Goal: Task Accomplishment & Management: Use online tool/utility

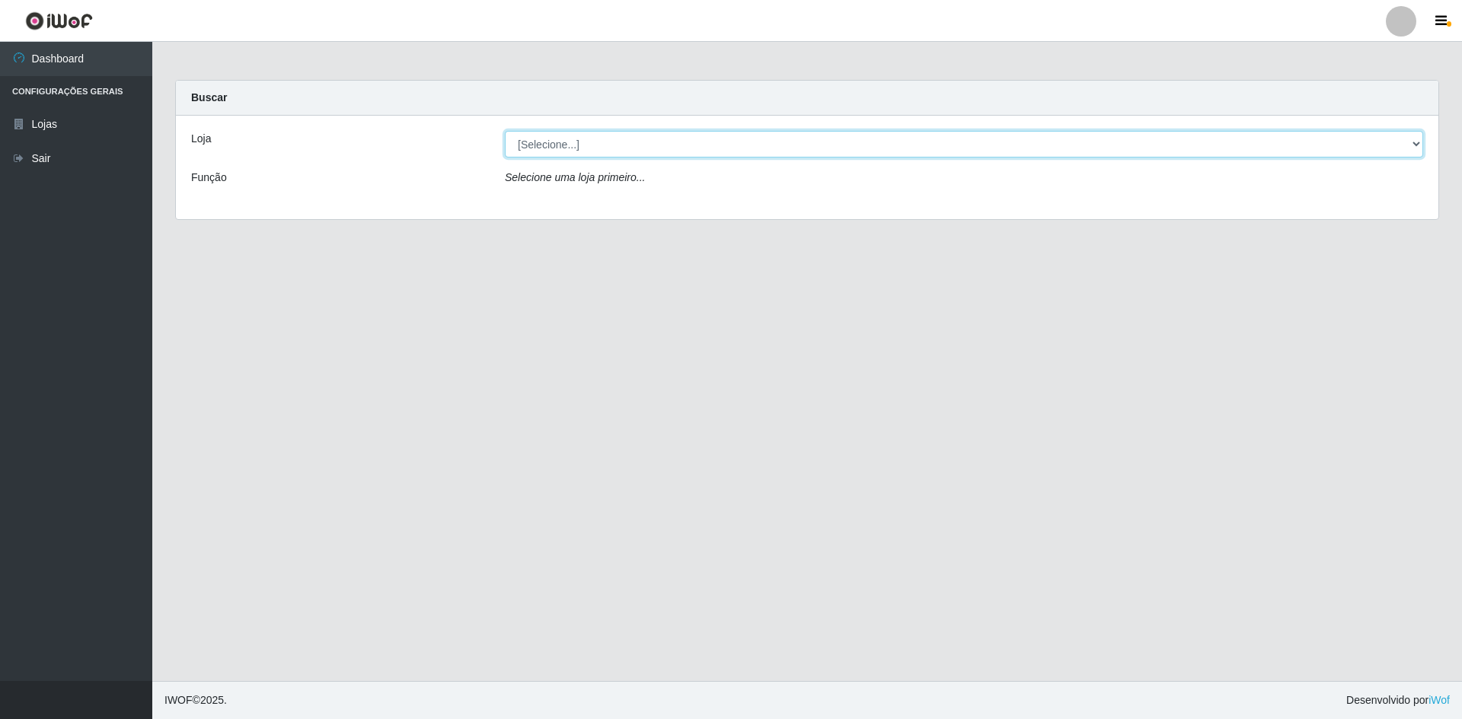
click at [663, 147] on select "[Selecione...] Hiper Queiroz - [GEOGRAPHIC_DATA] [GEOGRAPHIC_DATA] [GEOGRAPHIC_…" at bounding box center [964, 144] width 918 height 27
select select "517"
click at [505, 131] on select "[Selecione...] Hiper Queiroz - [GEOGRAPHIC_DATA] [GEOGRAPHIC_DATA] [GEOGRAPHIC_…" at bounding box center [964, 144] width 918 height 27
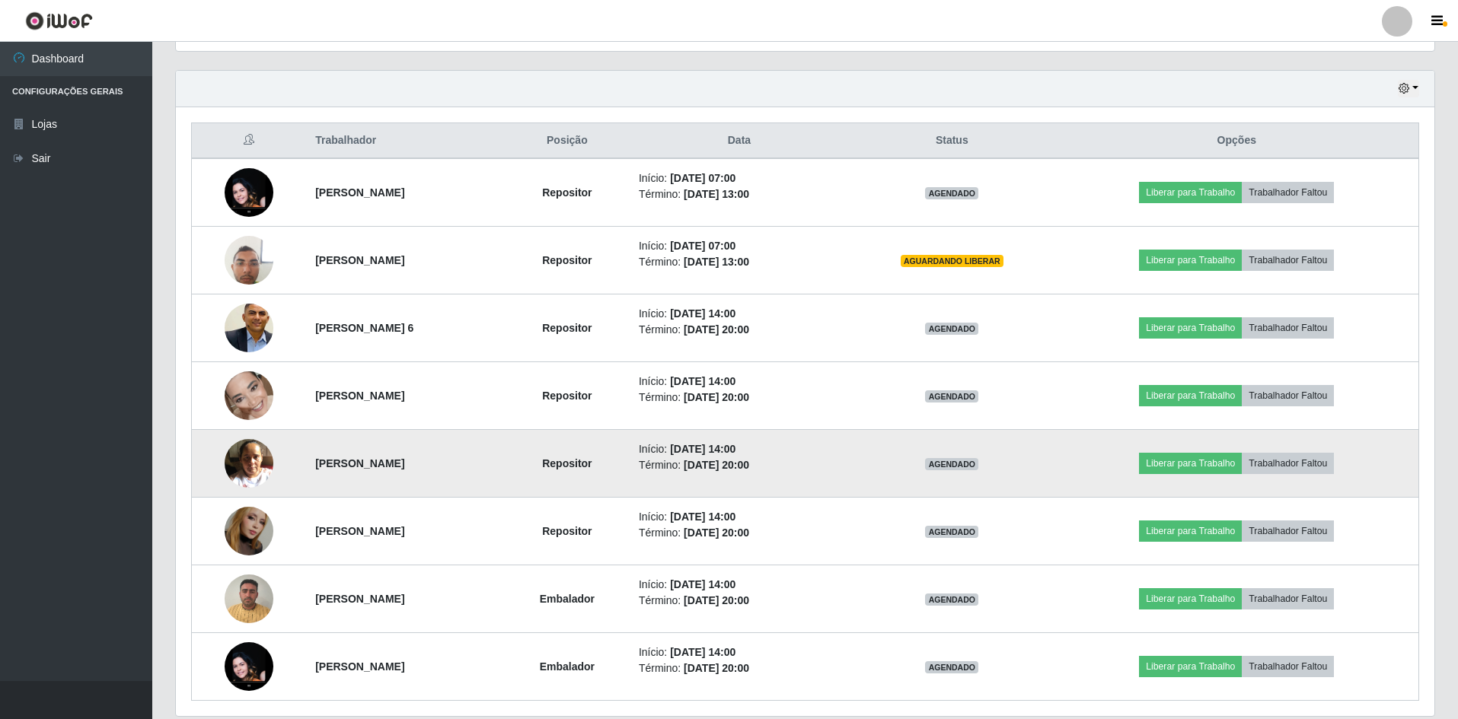
scroll to position [563, 0]
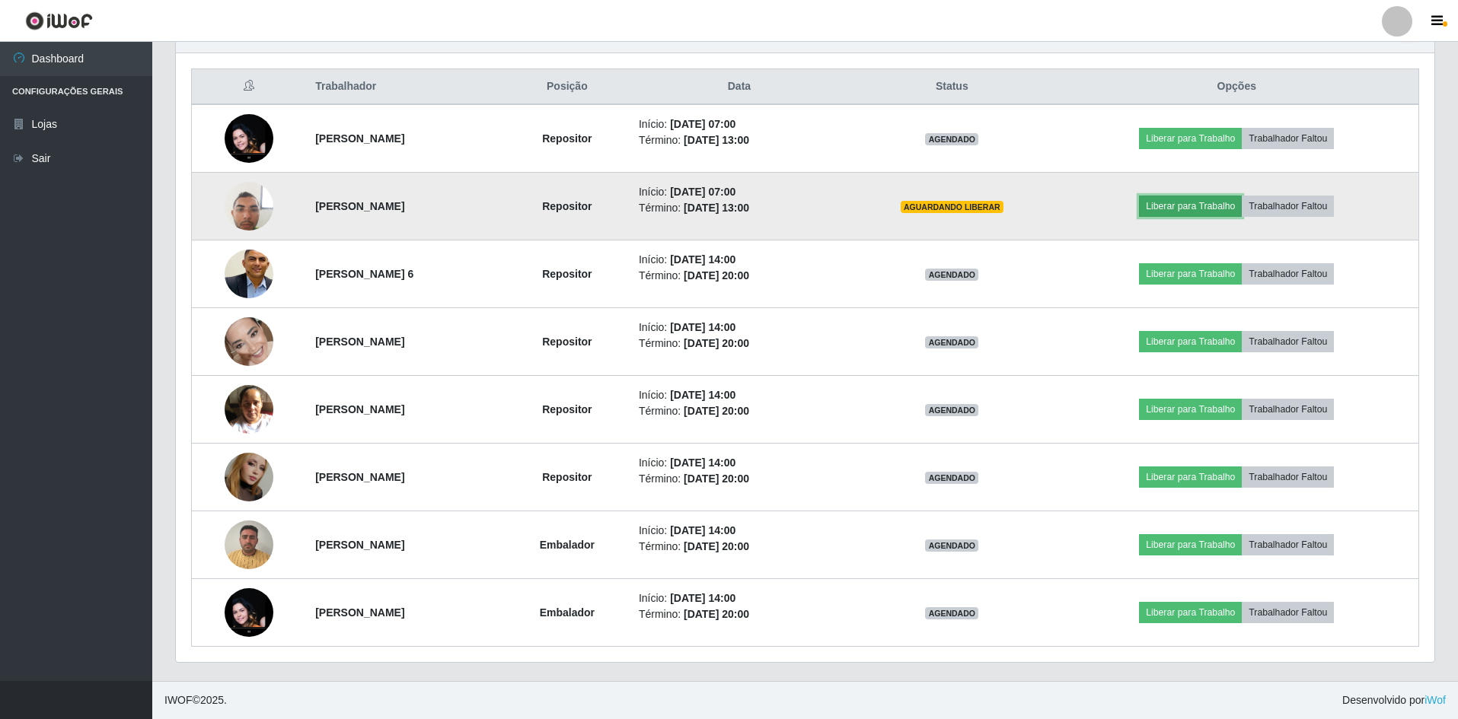
click at [1206, 206] on button "Liberar para Trabalho" at bounding box center [1190, 206] width 103 height 21
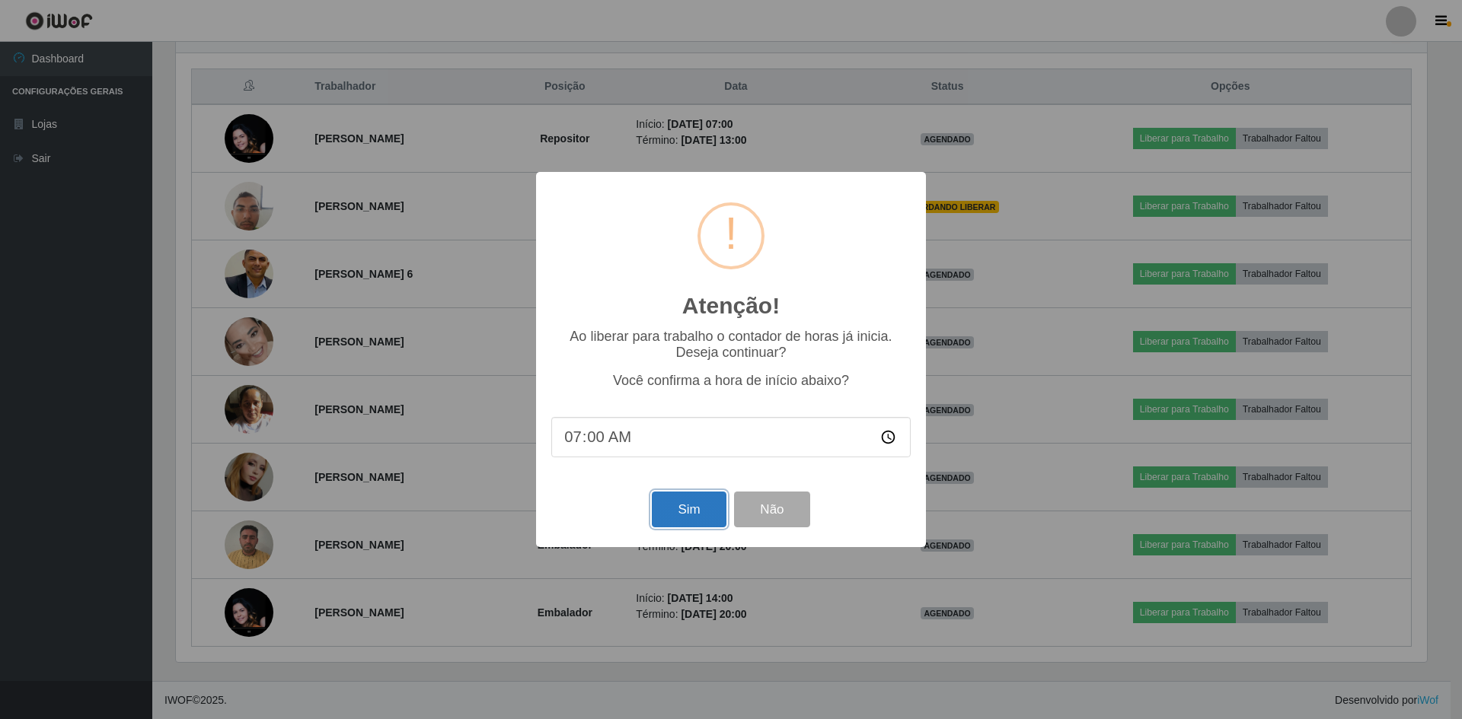
click at [700, 514] on button "Sim" at bounding box center [689, 510] width 74 height 36
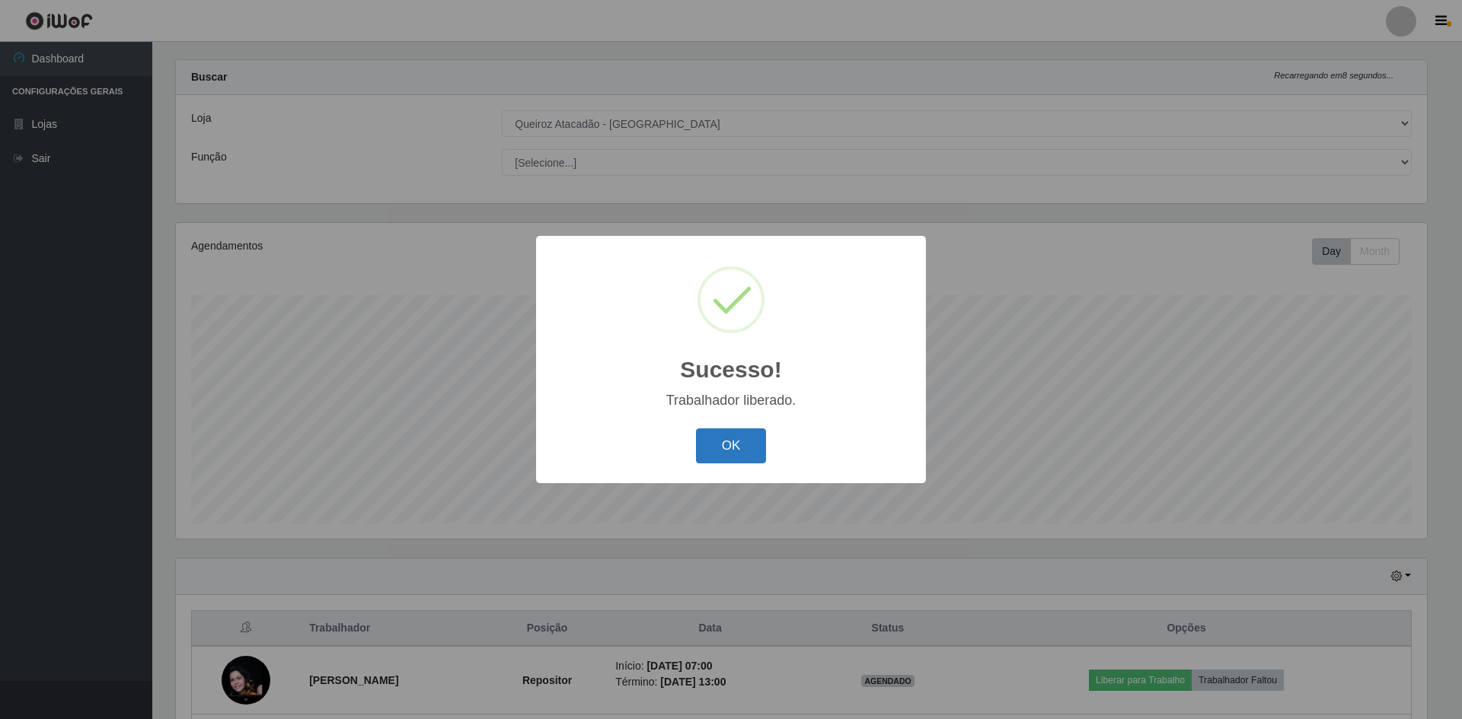
click at [732, 448] on button "OK" at bounding box center [731, 447] width 71 height 36
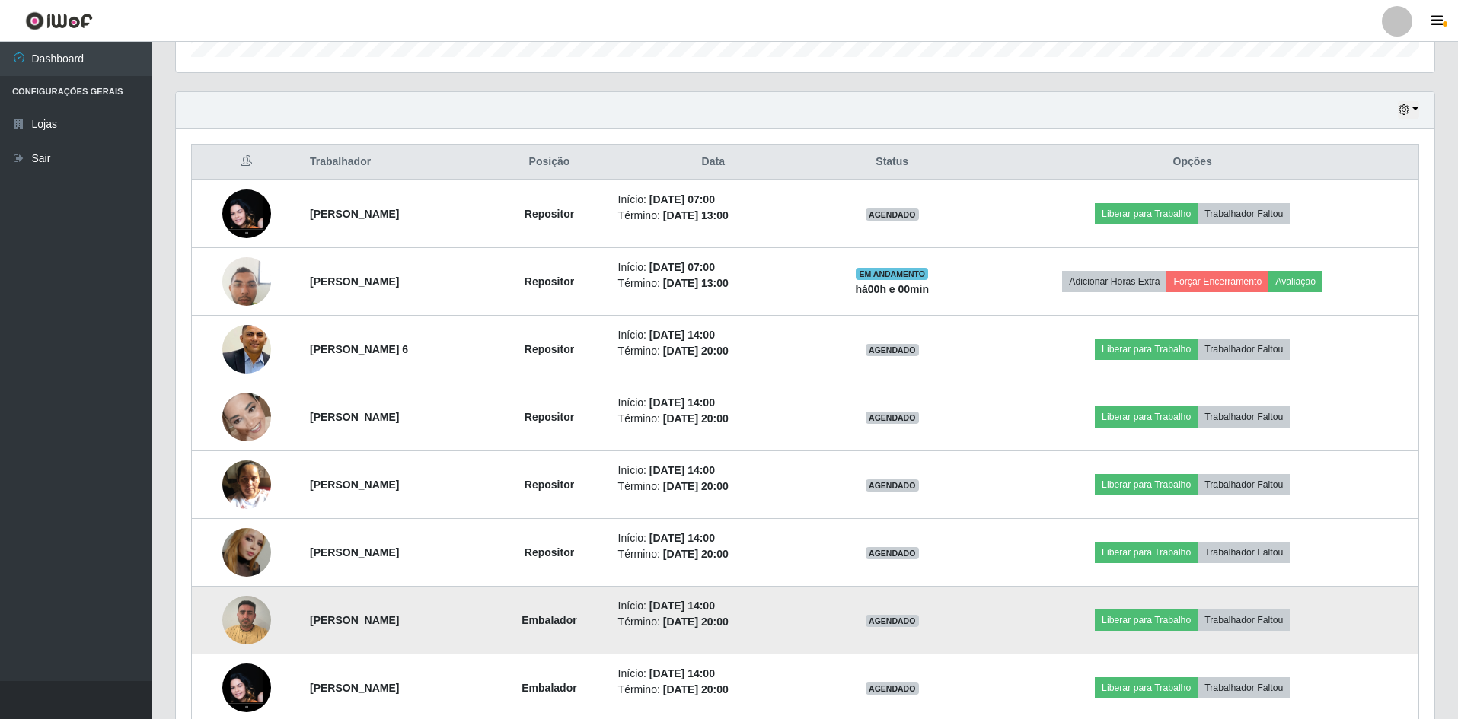
scroll to position [486, 0]
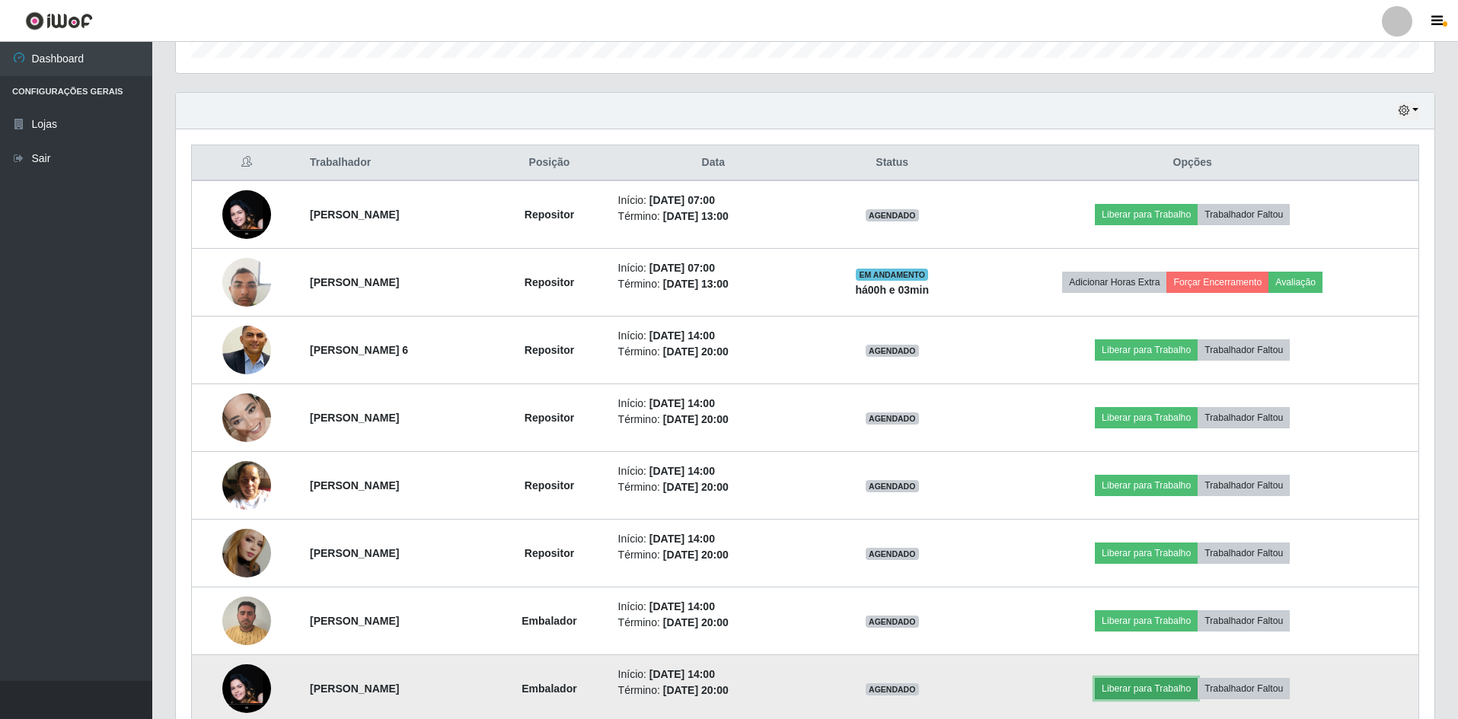
click at [1150, 690] on button "Liberar para Trabalho" at bounding box center [1146, 688] width 103 height 21
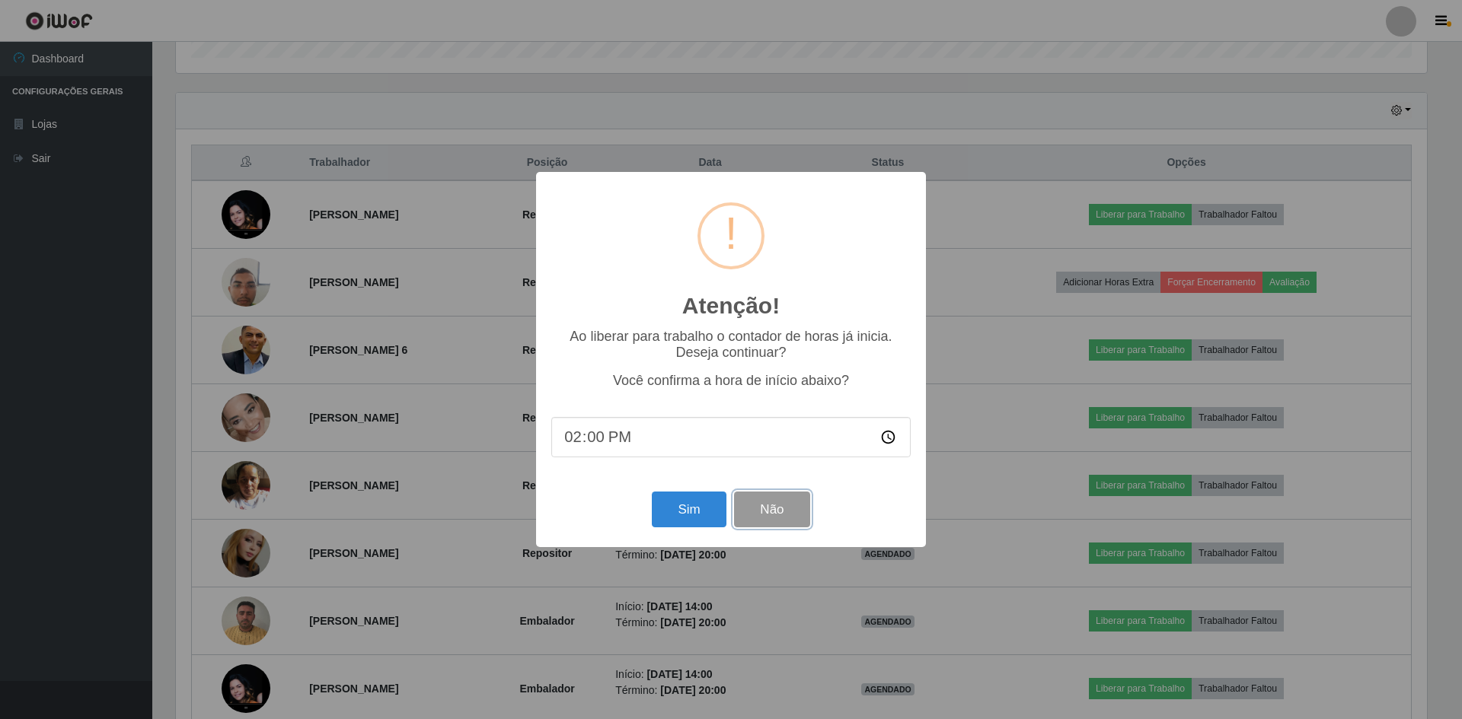
click at [793, 499] on button "Não" at bounding box center [771, 510] width 75 height 36
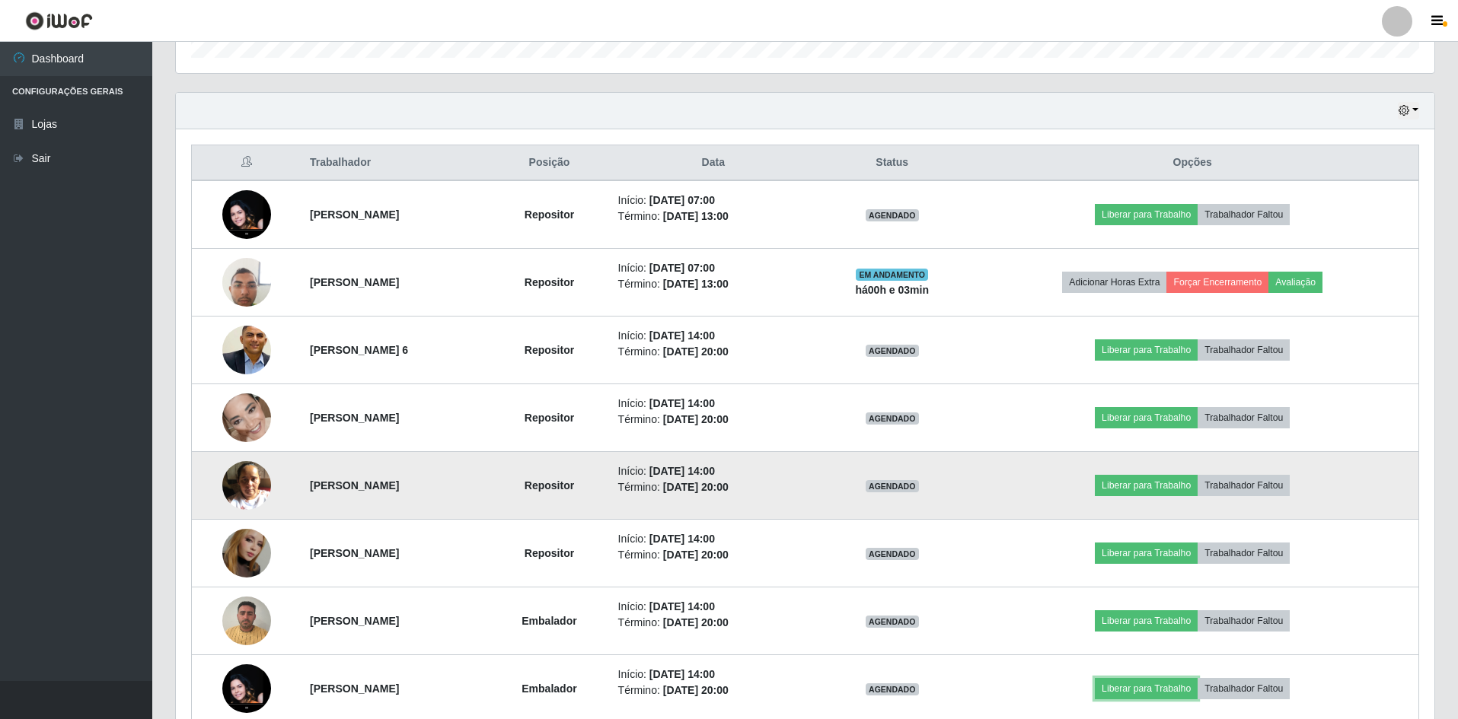
scroll to position [563, 0]
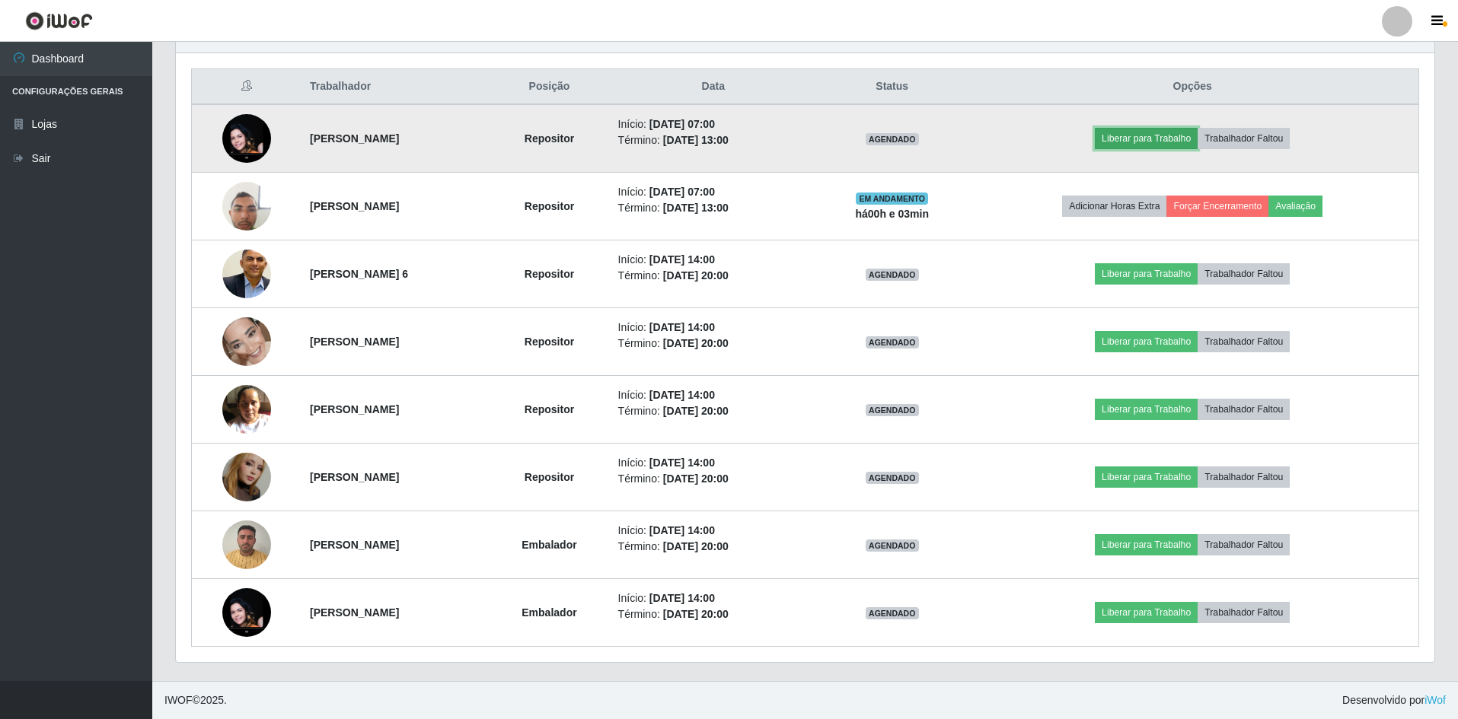
click at [1171, 139] on button "Liberar para Trabalho" at bounding box center [1146, 138] width 103 height 21
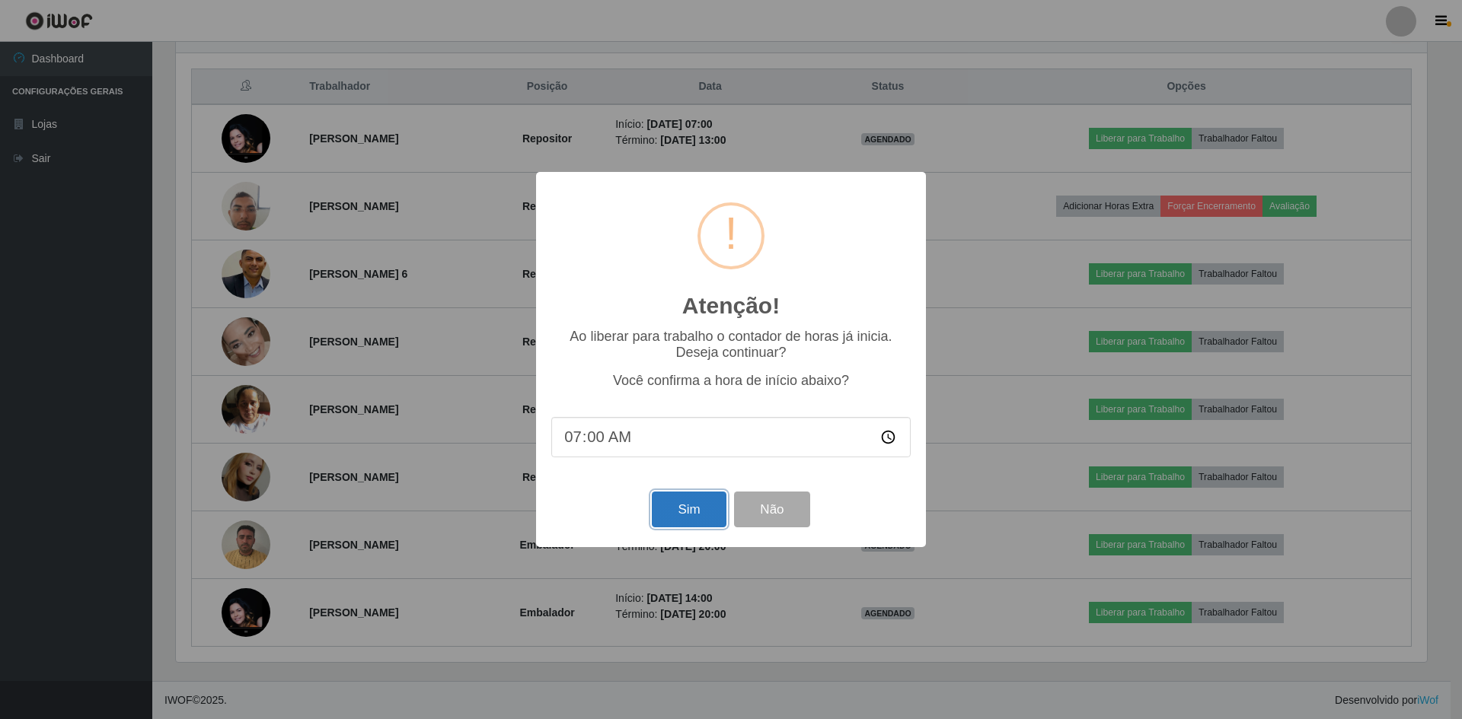
click at [690, 505] on button "Sim" at bounding box center [689, 510] width 74 height 36
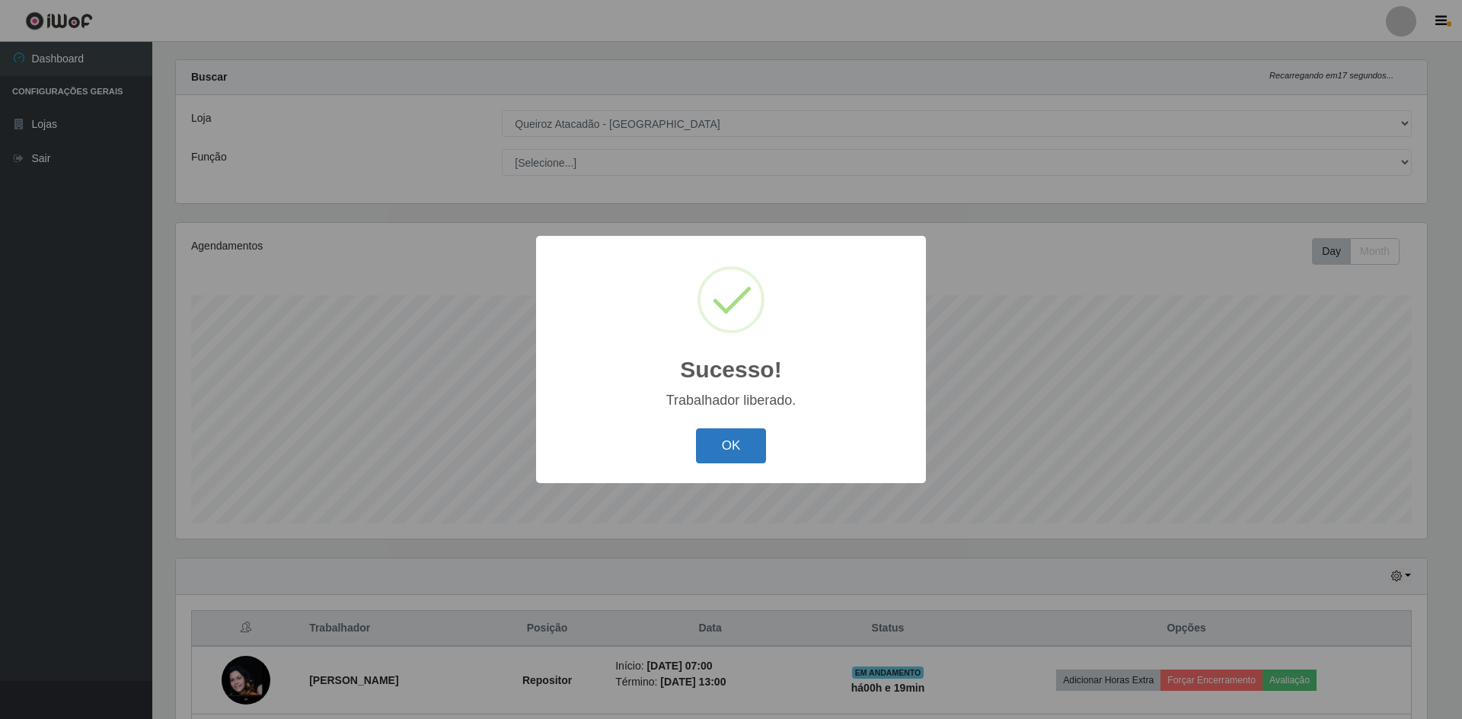
click at [734, 460] on button "OK" at bounding box center [731, 447] width 71 height 36
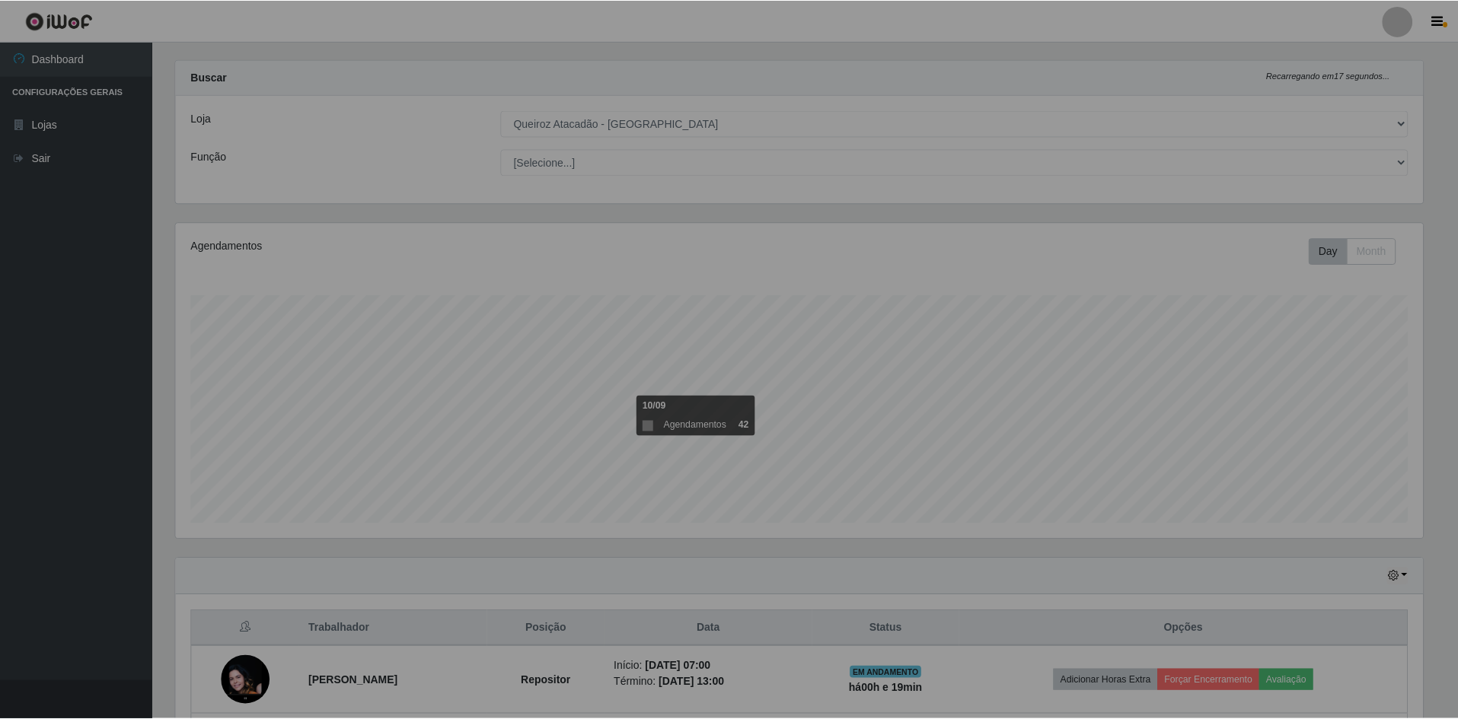
scroll to position [316, 1258]
